Goal: Check status: Check status

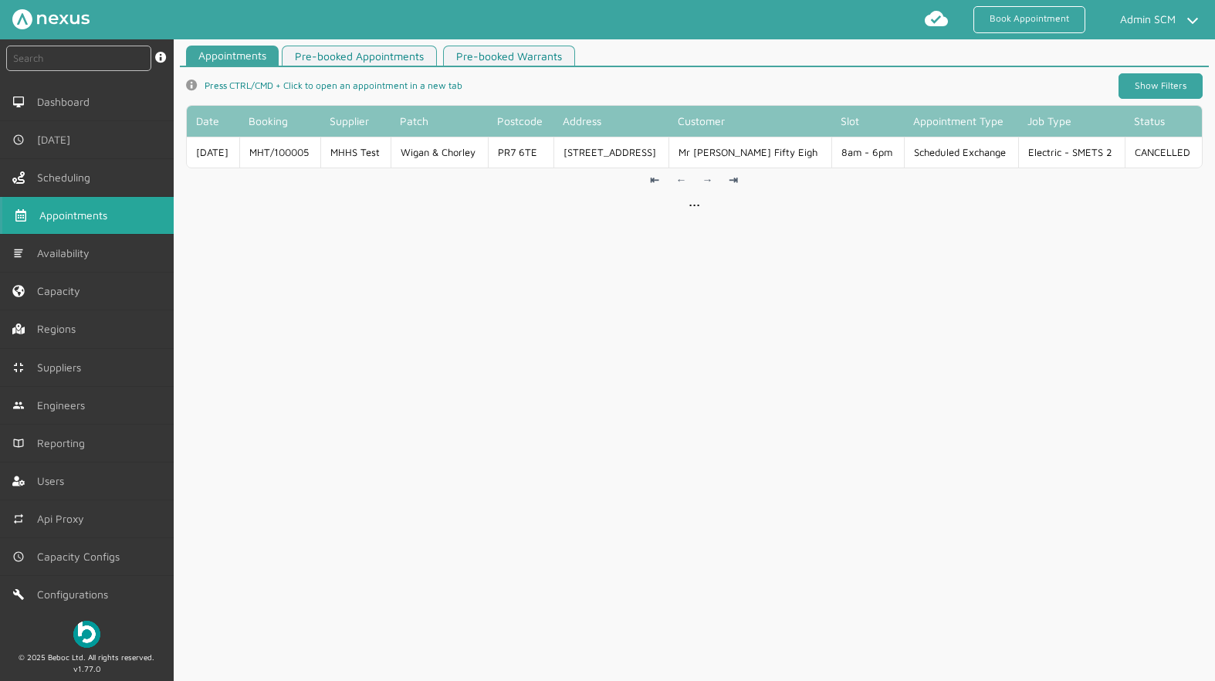
click at [1168, 91] on link "Show Filters" at bounding box center [1161, 85] width 84 height 25
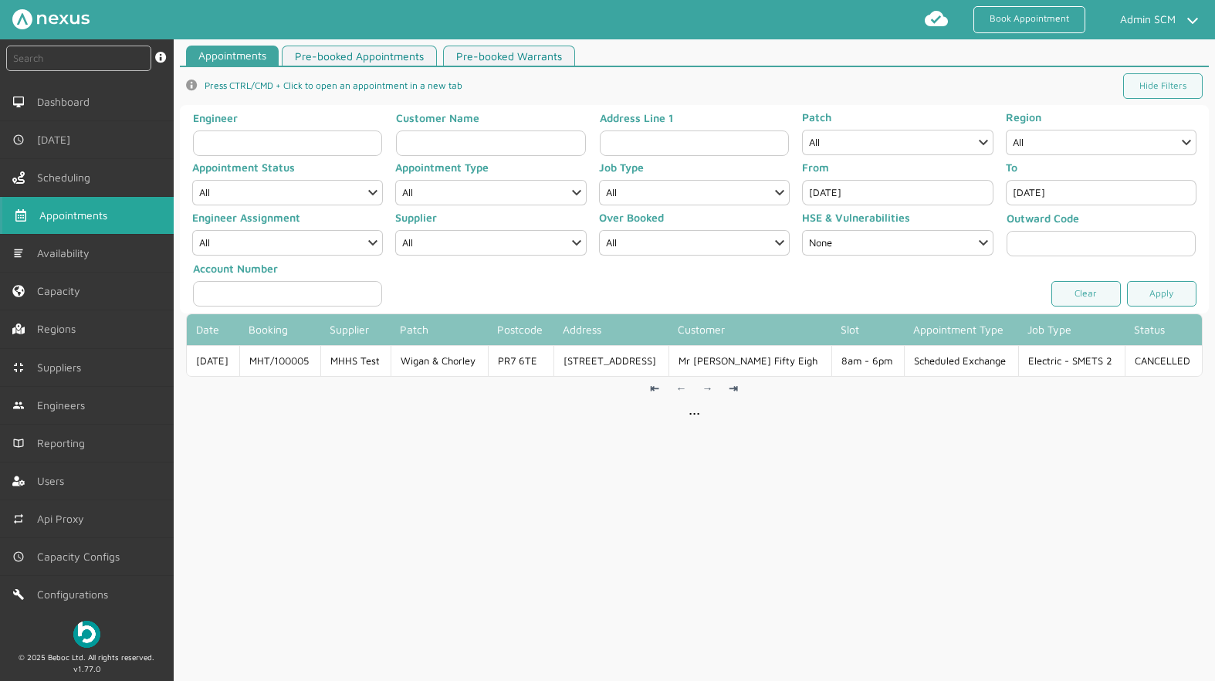
click at [833, 191] on input "[DATE]" at bounding box center [897, 192] width 191 height 25
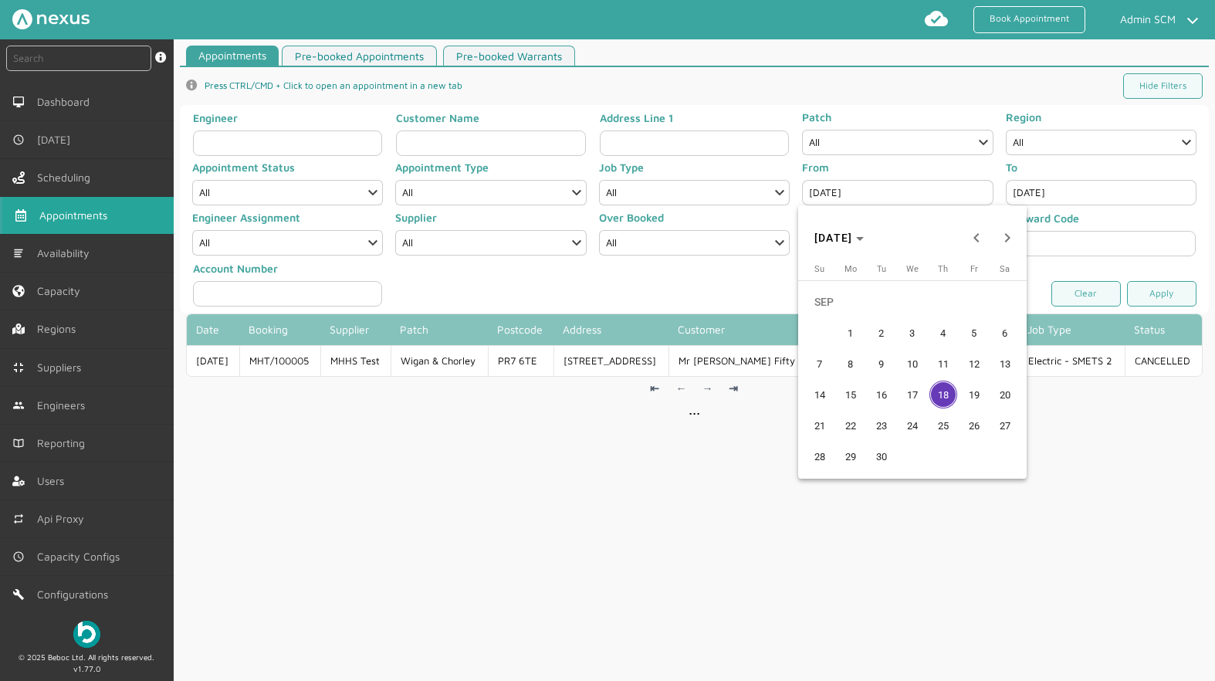
click at [906, 398] on span "17" at bounding box center [913, 395] width 28 height 28
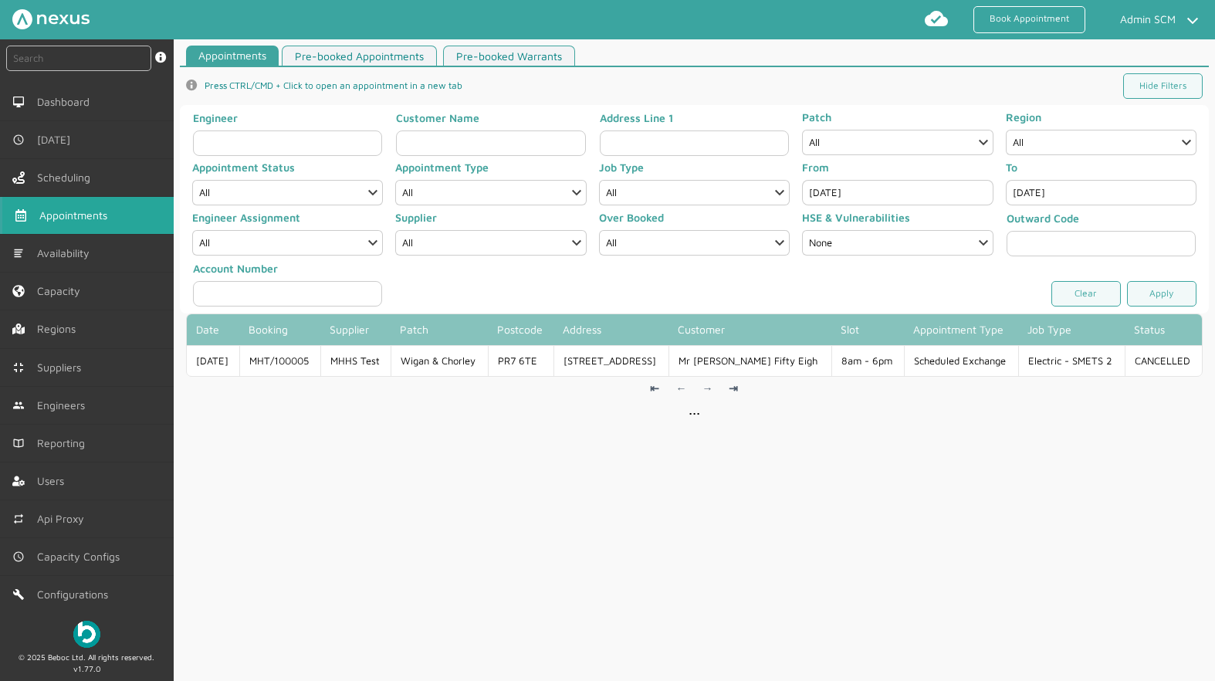
type input "[DATE]"
click at [1061, 192] on input "[DATE]" at bounding box center [1101, 192] width 191 height 25
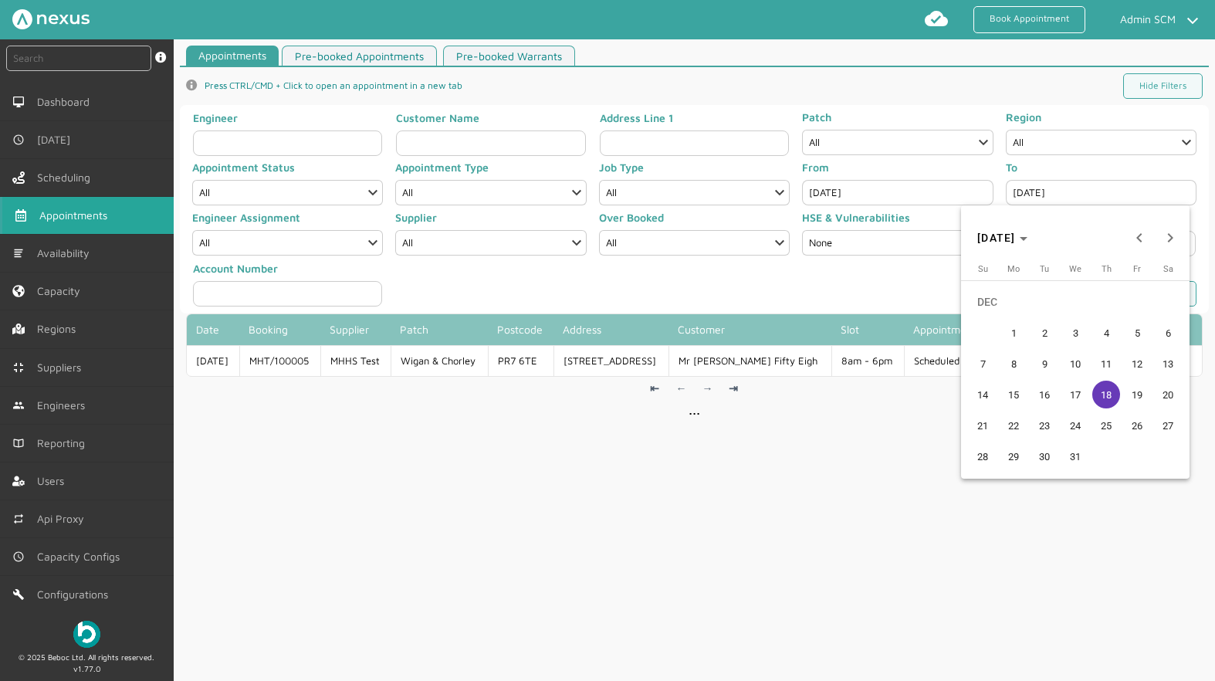
click at [1076, 391] on span "17" at bounding box center [1076, 395] width 28 height 28
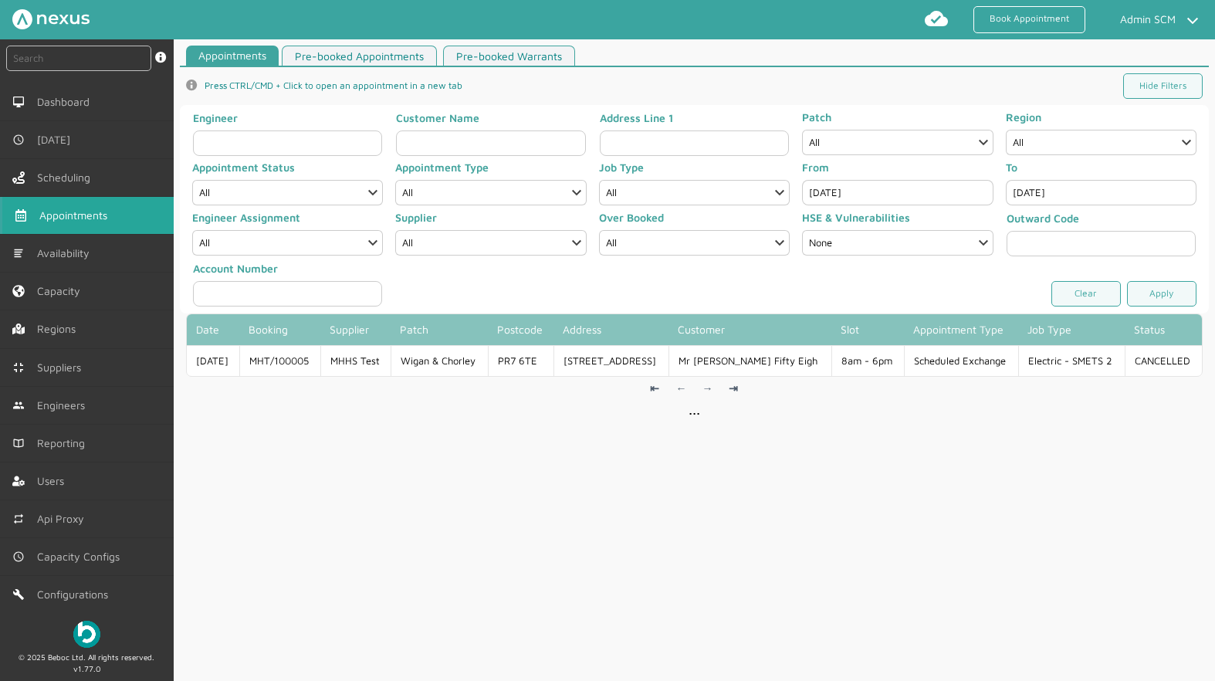
type input "[DATE]"
click at [1143, 303] on link "Apply" at bounding box center [1161, 293] width 69 height 25
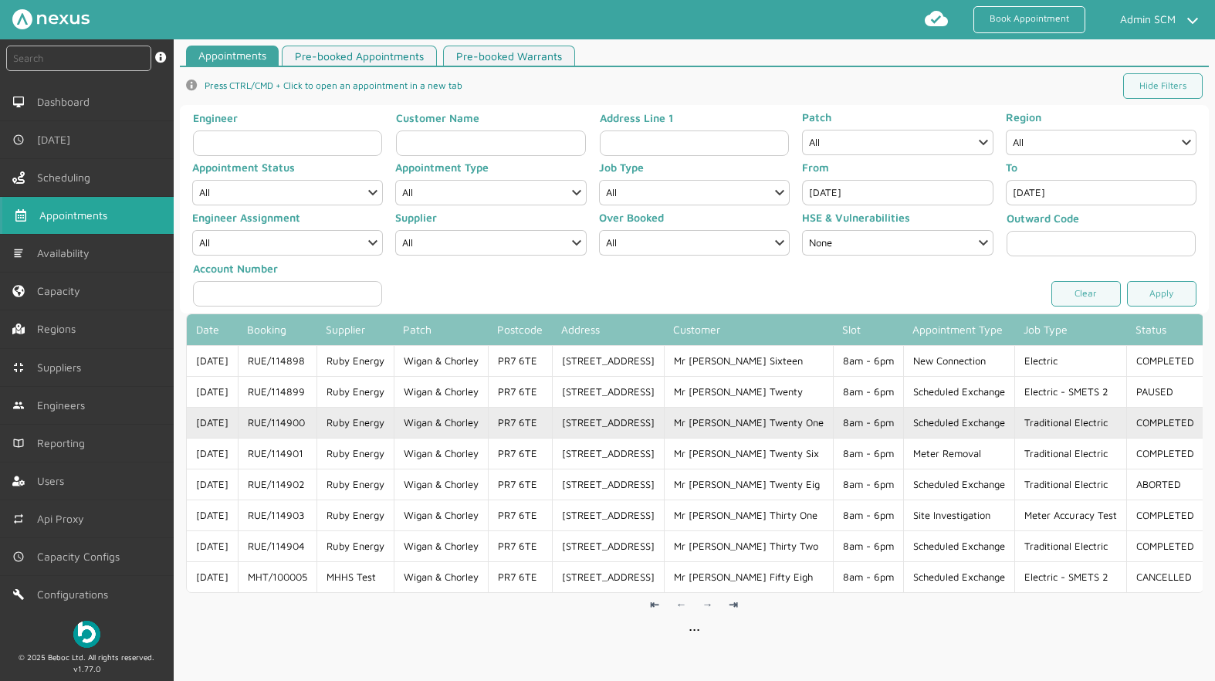
drag, startPoint x: 319, startPoint y: 431, endPoint x: 252, endPoint y: 429, distance: 66.4
click at [252, 429] on td "RUE/114900" at bounding box center [277, 422] width 79 height 31
copy td "RUE/114900"
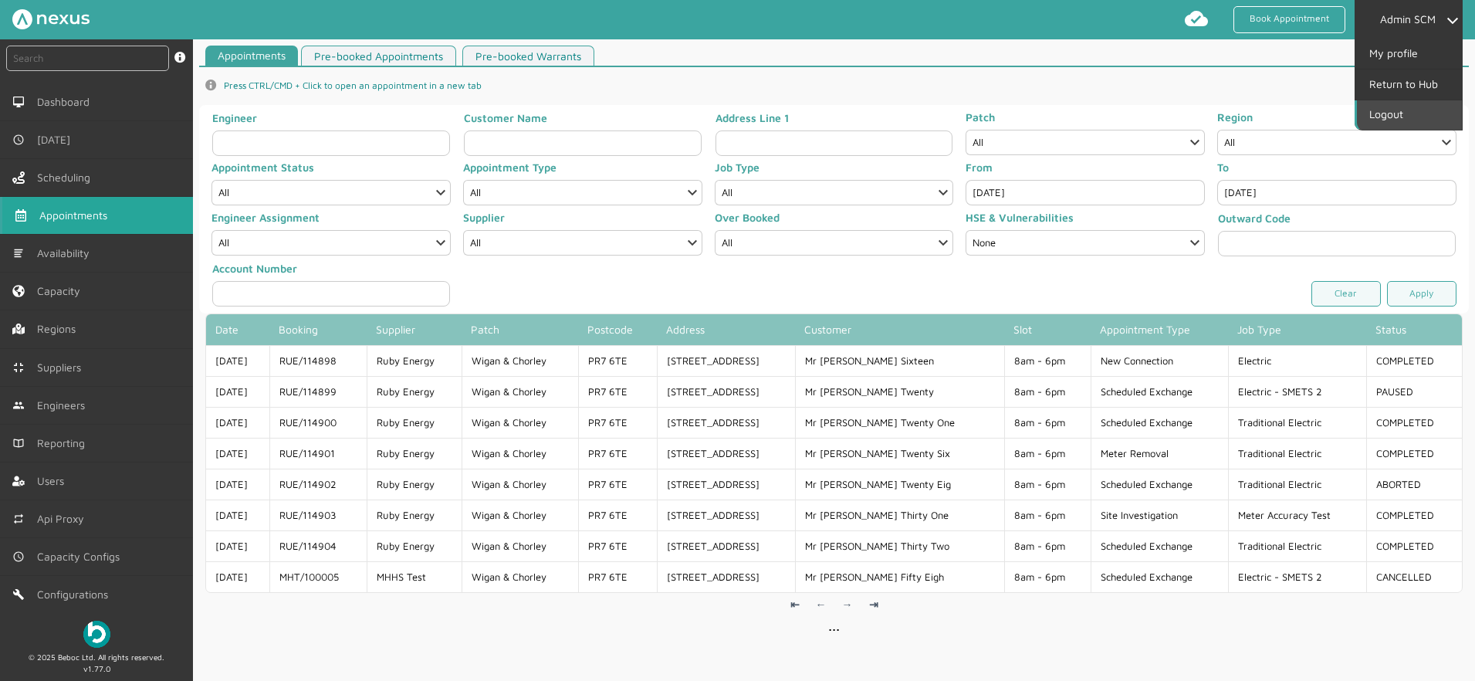
click at [1391, 110] on link "Logout" at bounding box center [1409, 114] width 105 height 29
